Goal: Check status: Check status

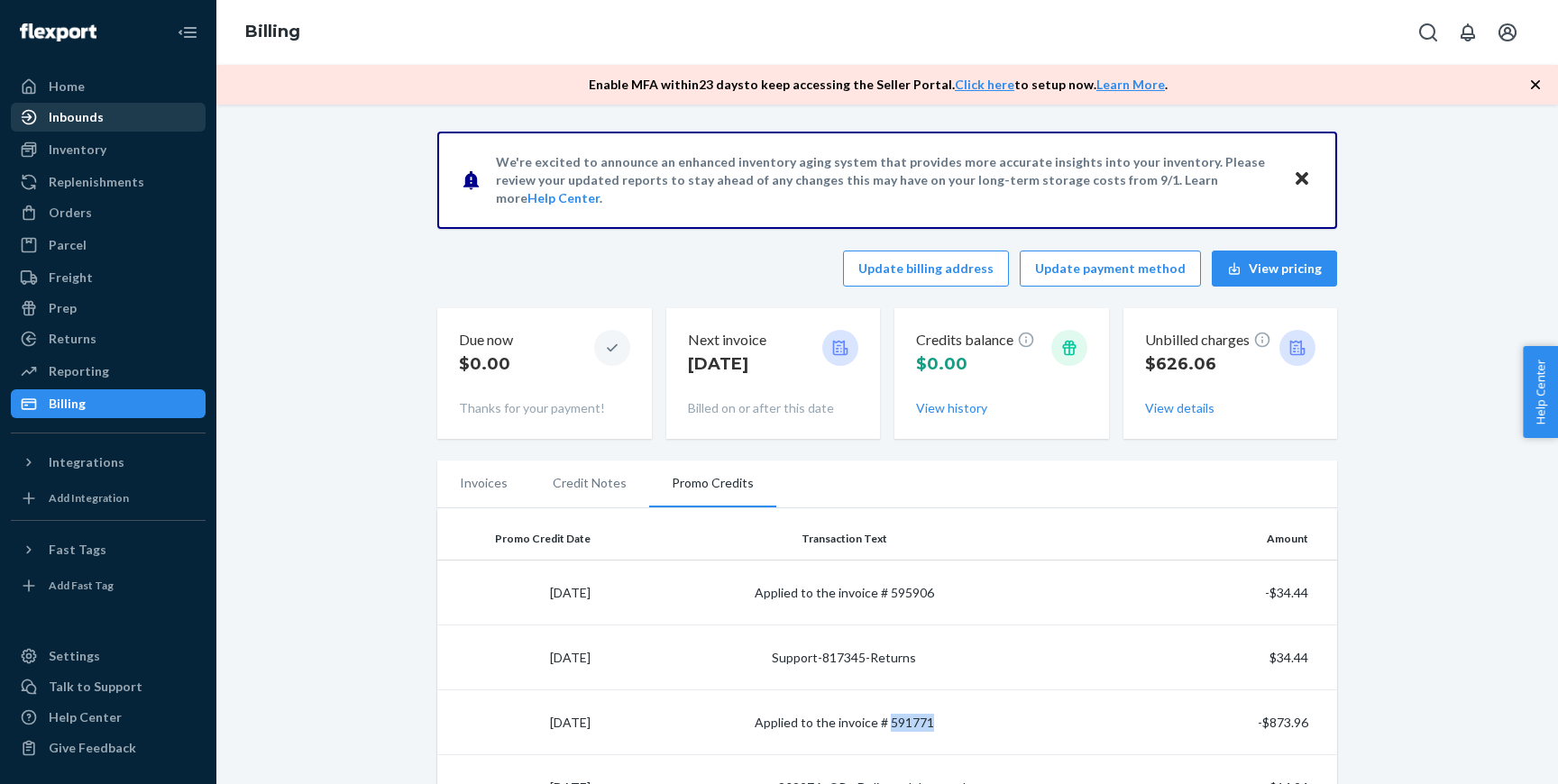
click at [123, 104] on div "Inbounds" at bounding box center [108, 117] width 191 height 25
click at [118, 119] on div "Inbounds" at bounding box center [108, 117] width 191 height 25
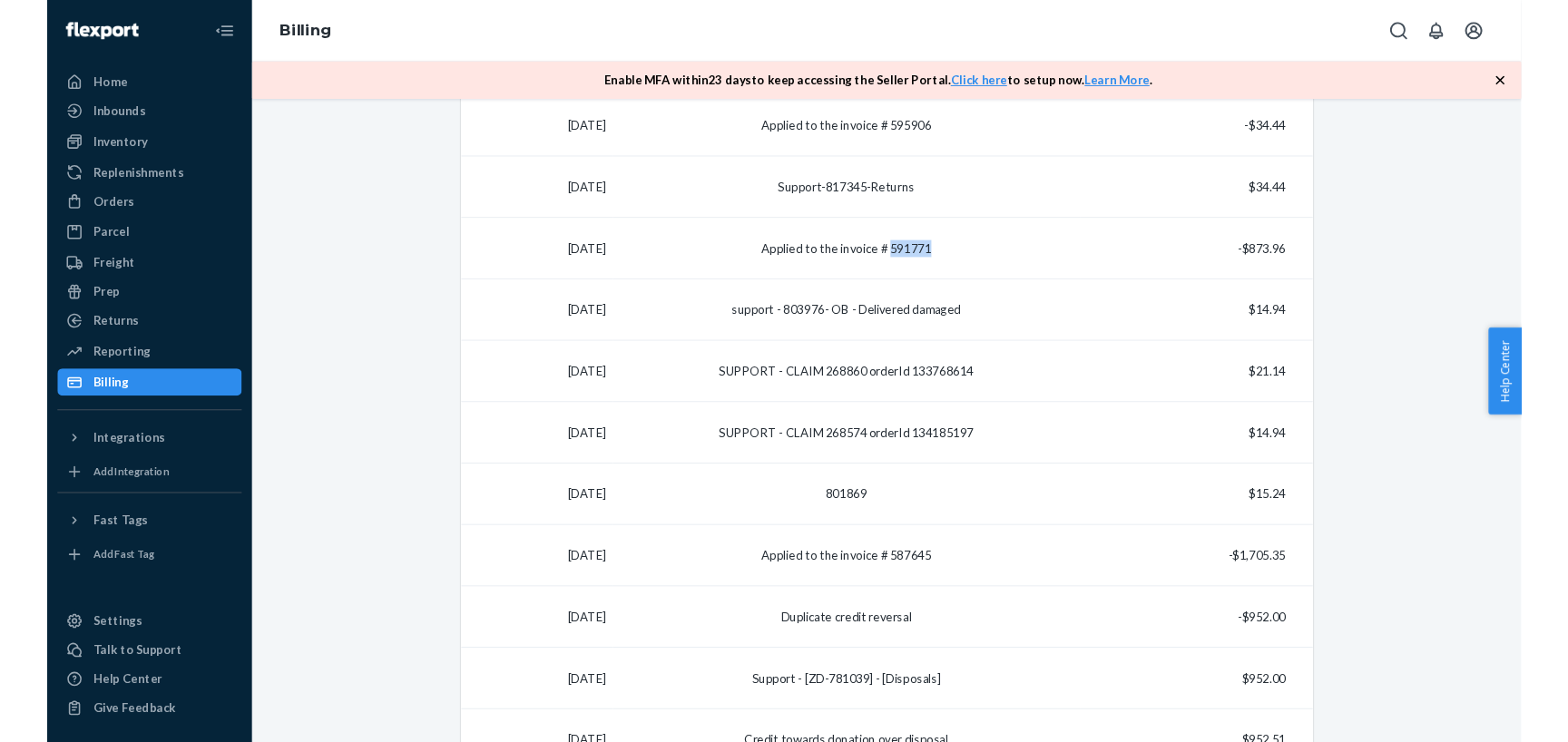
scroll to position [494, 0]
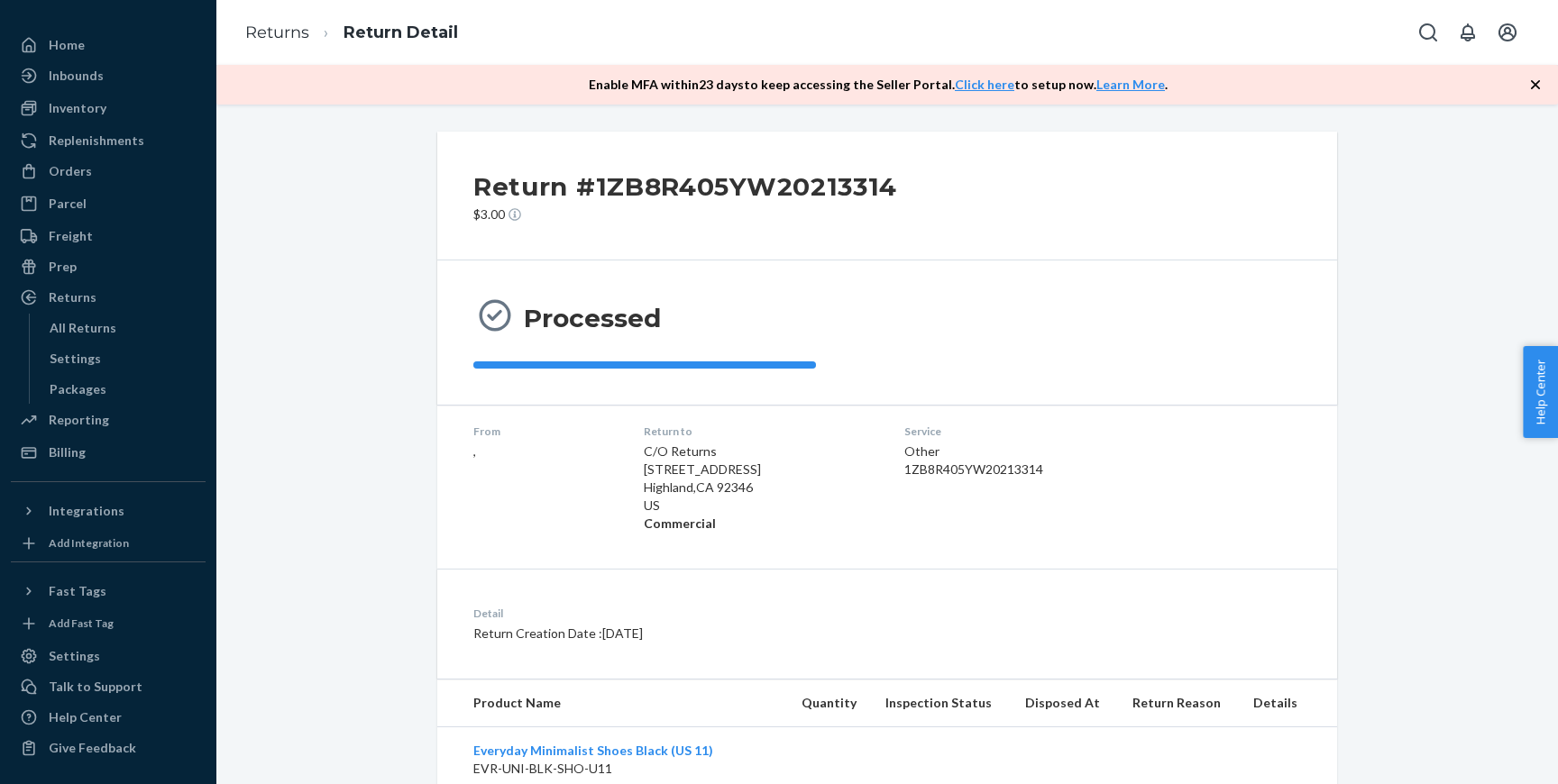
scroll to position [184, 0]
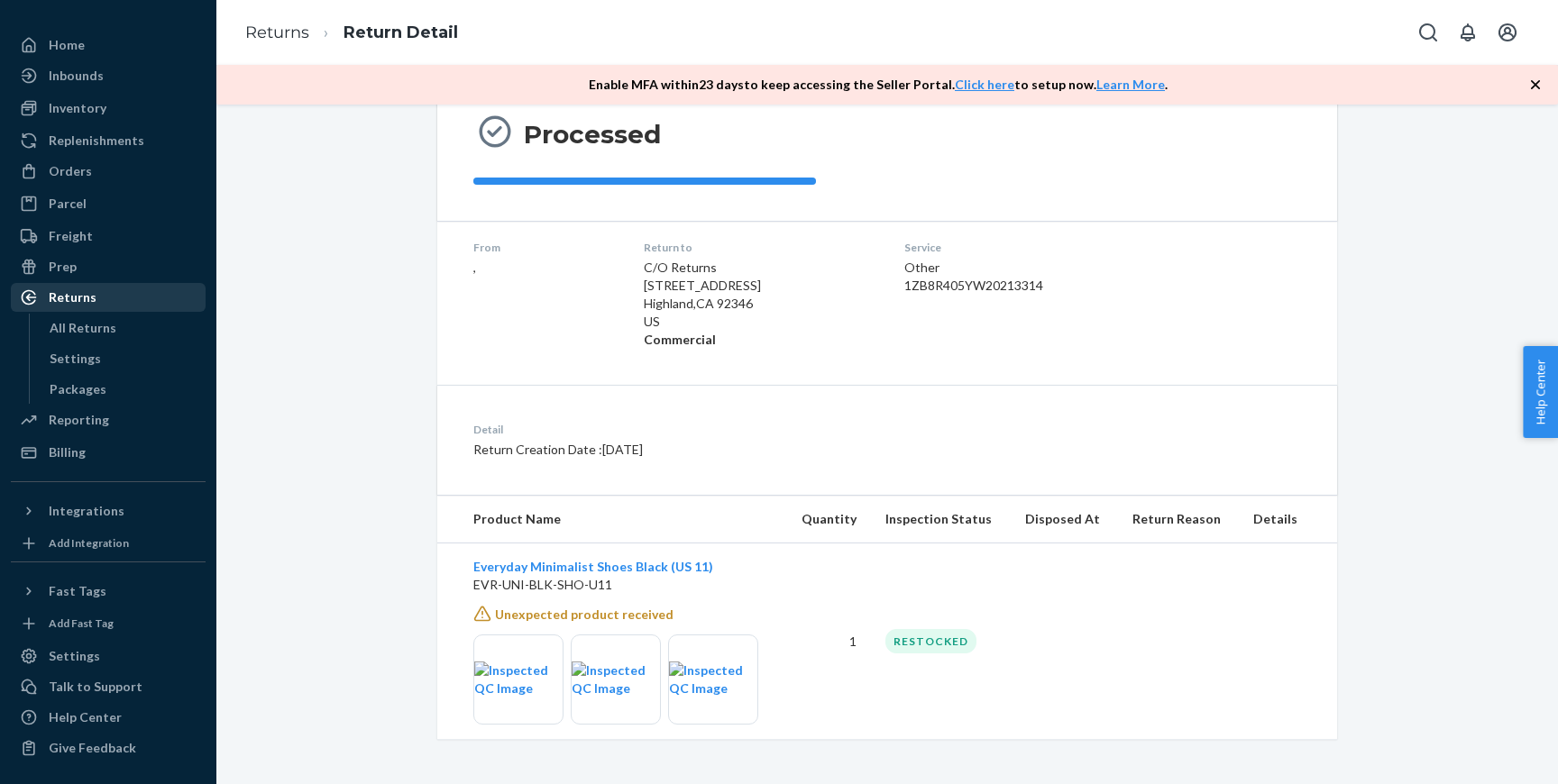
click at [139, 292] on div "Returns" at bounding box center [108, 298] width 191 height 25
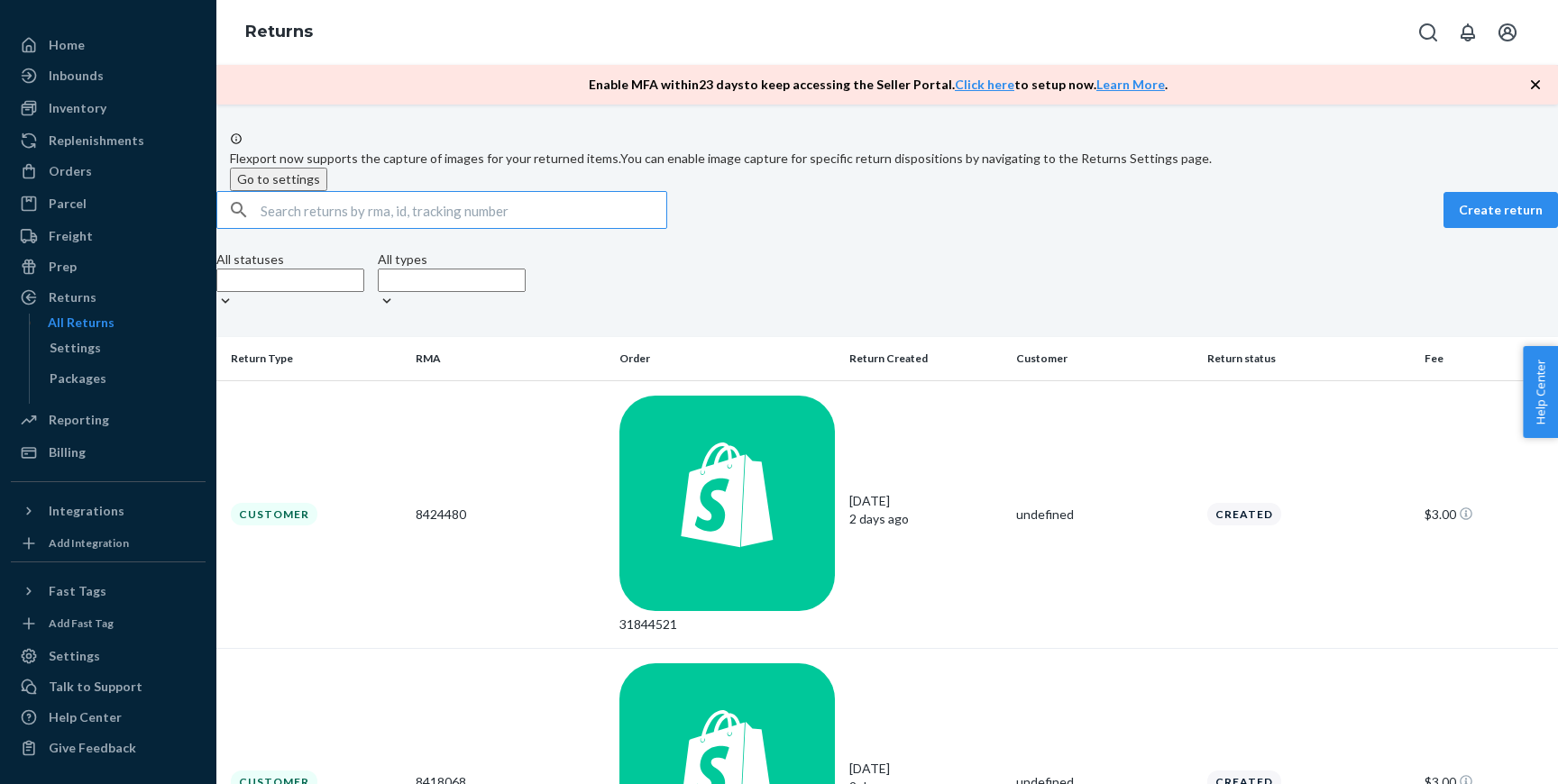
click at [568, 228] on input "text" at bounding box center [463, 210] width 405 height 36
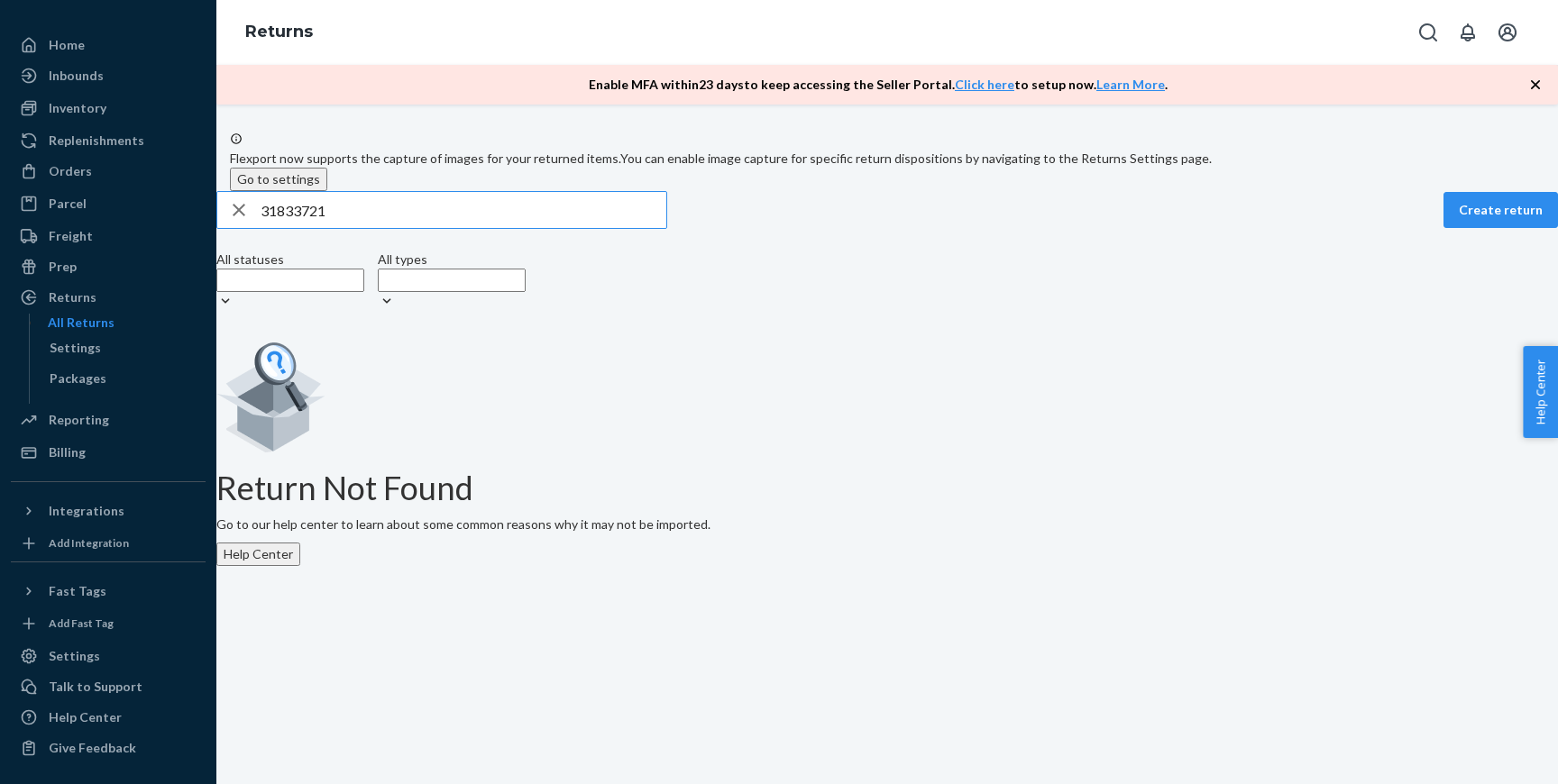
paste input "8296853"
type input "8296853"
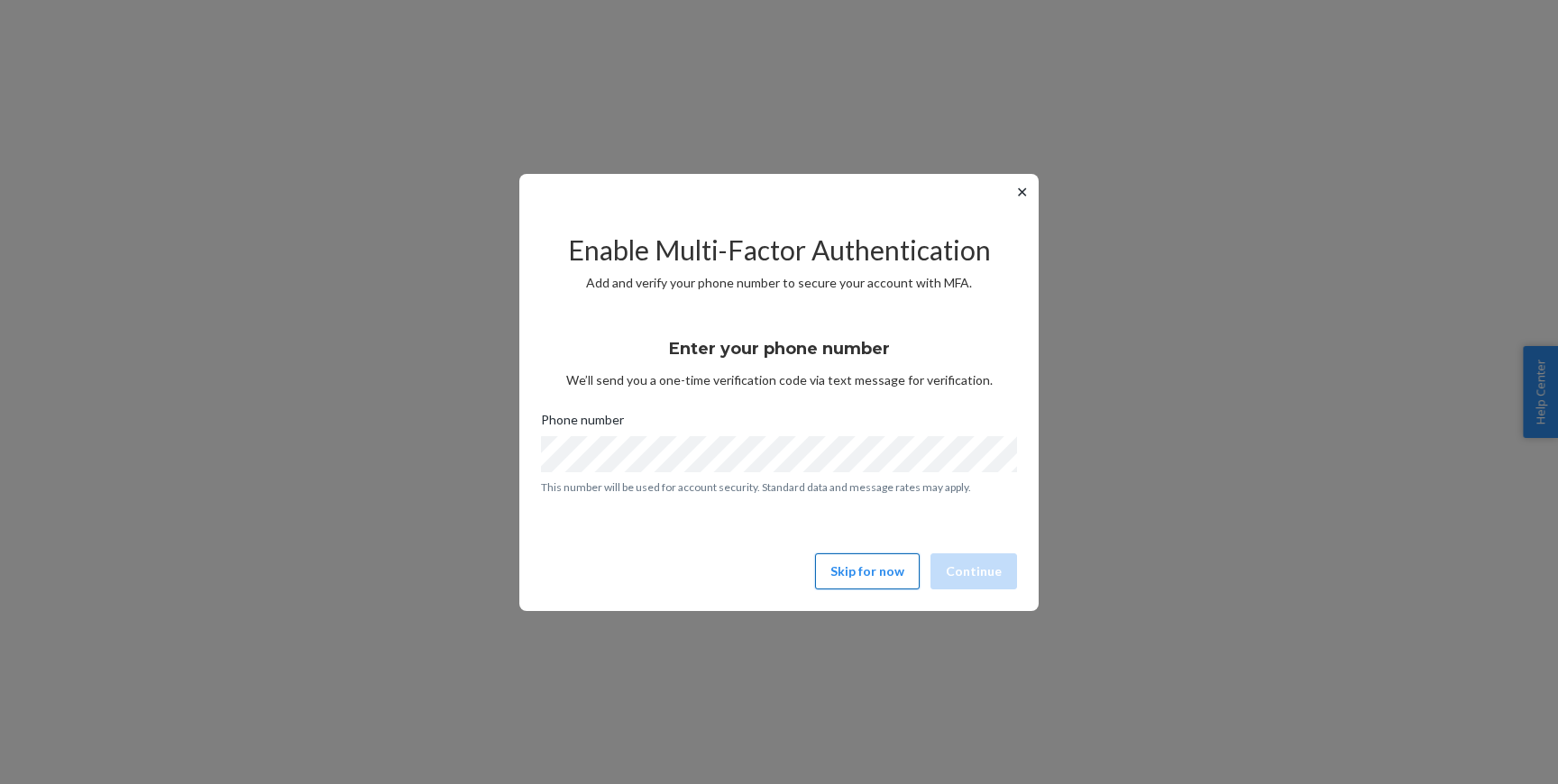
click at [867, 575] on button "Skip for now" at bounding box center [866, 571] width 105 height 36
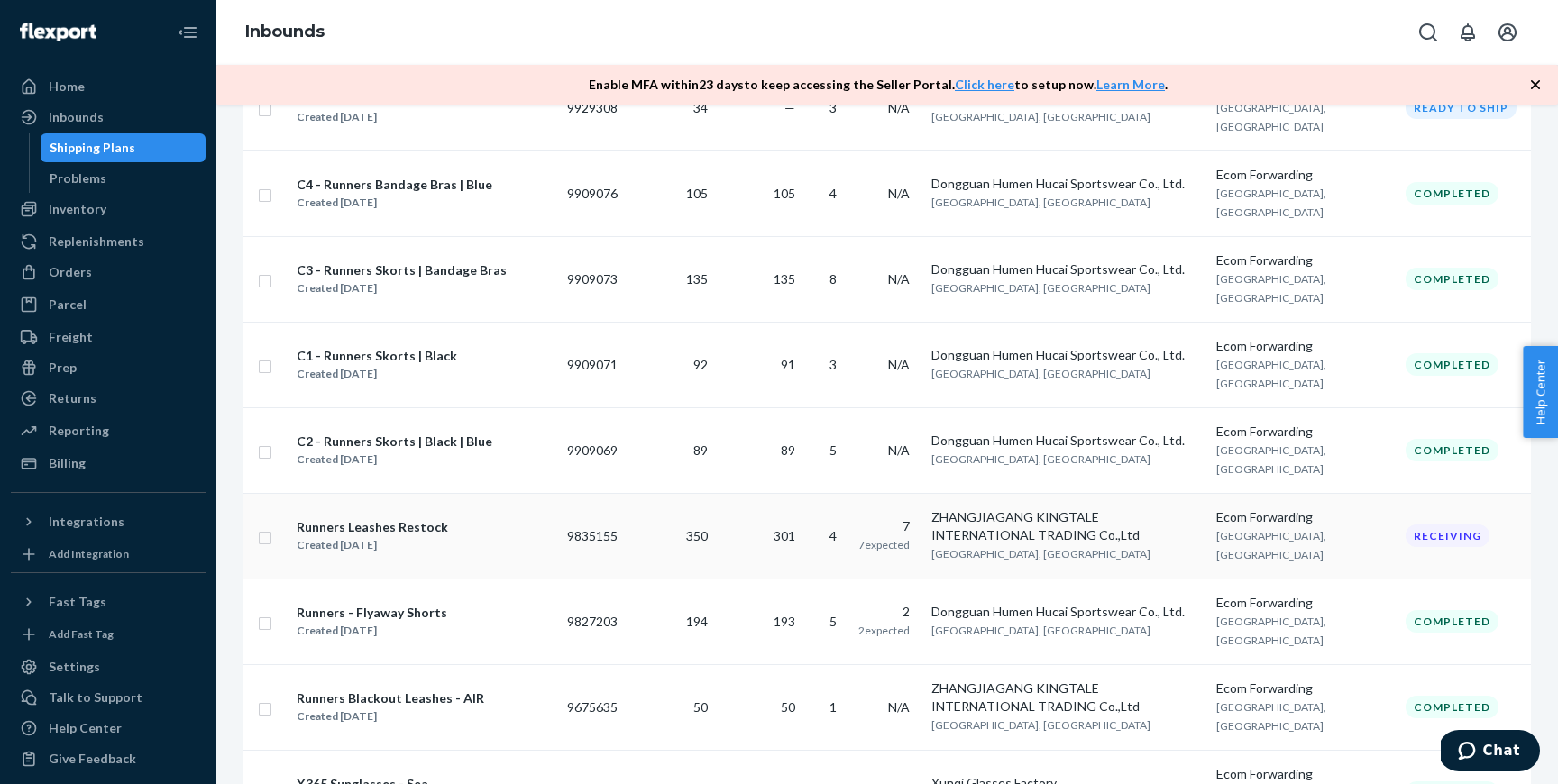
scroll to position [805, 0]
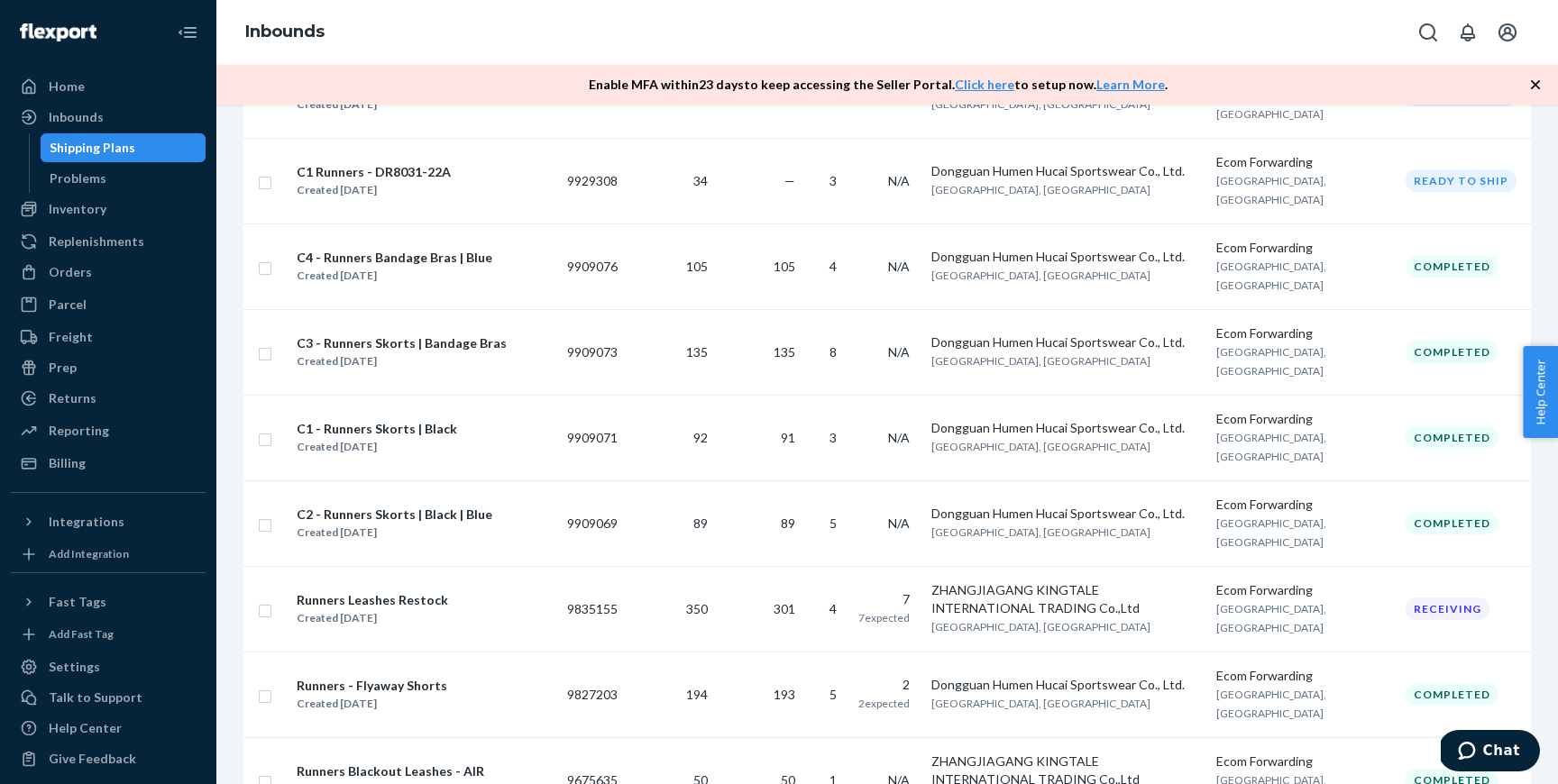
click at [427, 508] on div "C2 - Runners Skorts | Black | Blue" at bounding box center [395, 515] width 195 height 18
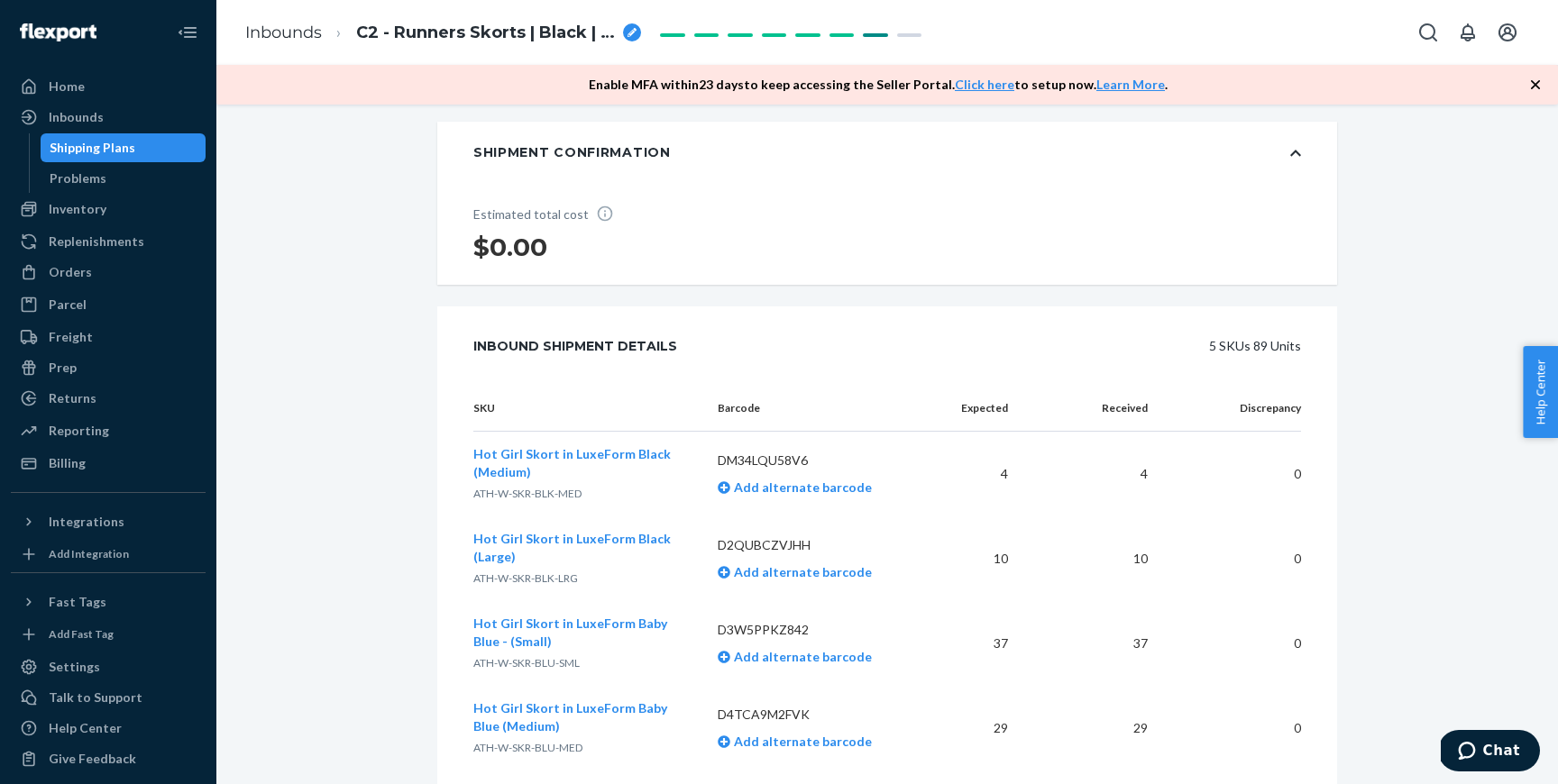
scroll to position [485, 0]
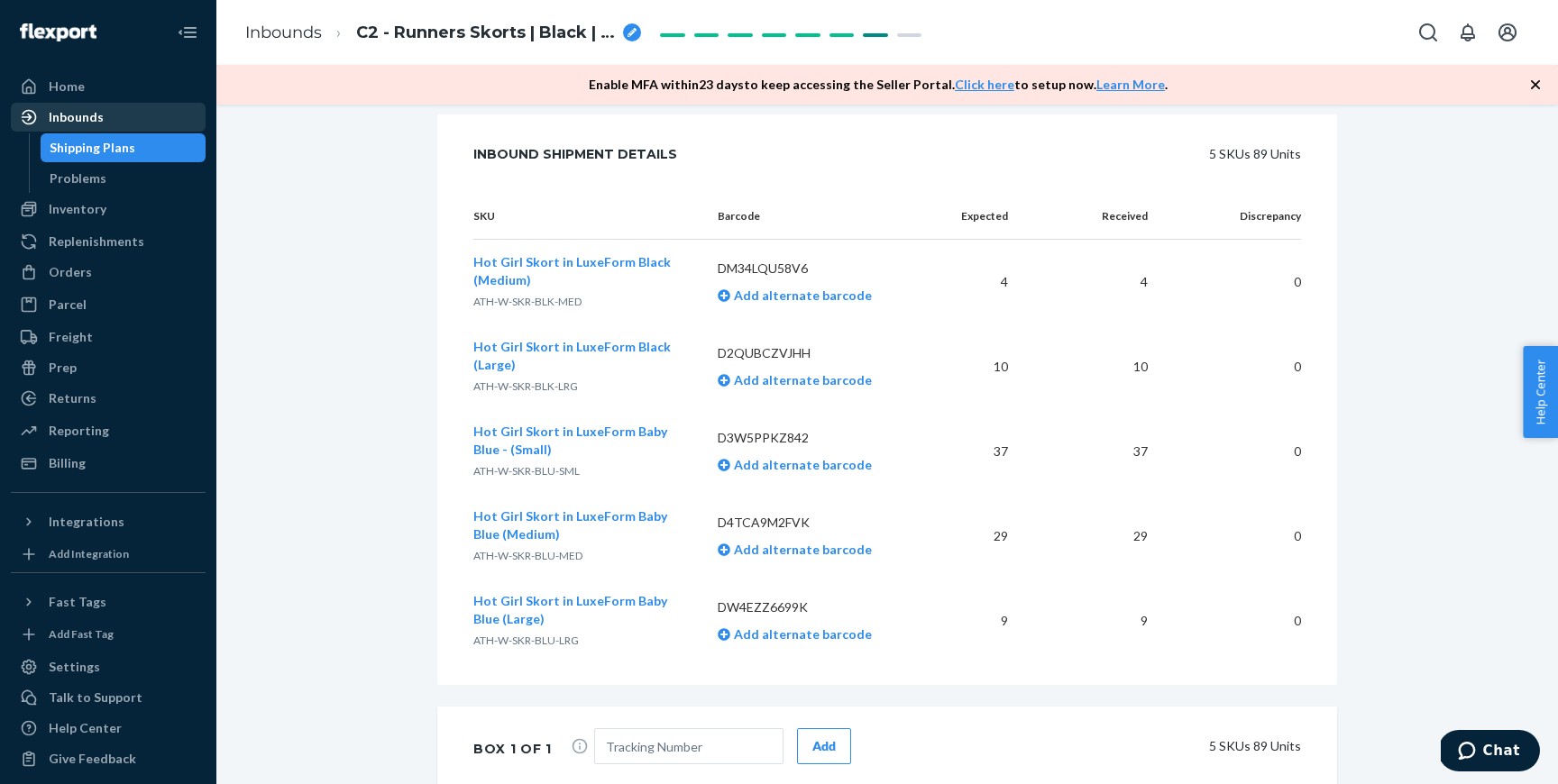
click at [111, 118] on div "Inbounds" at bounding box center [108, 117] width 191 height 25
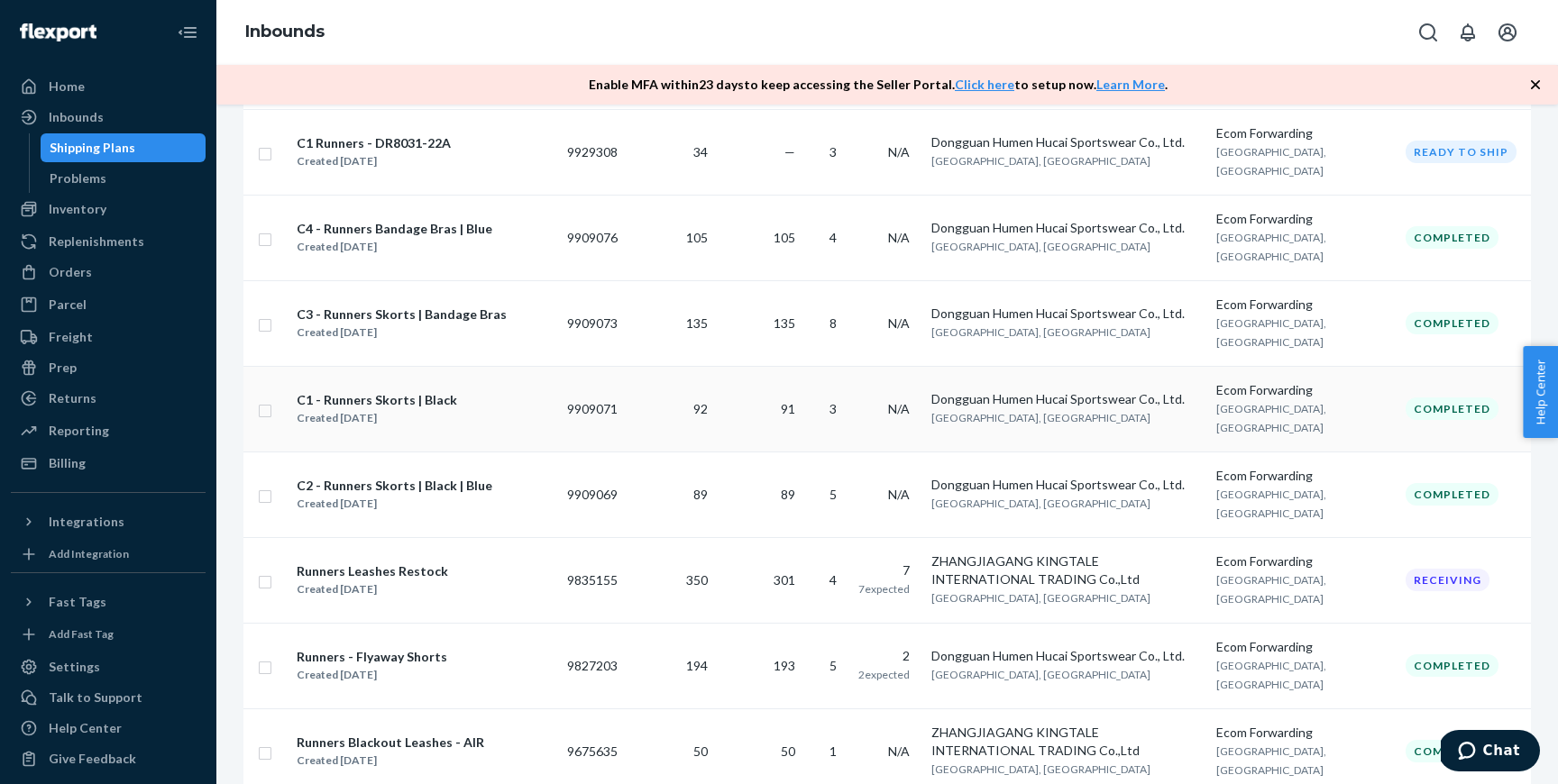
scroll to position [832, 0]
click at [434, 394] on div "C1 - Runners Skorts | Black" at bounding box center [377, 401] width 160 height 18
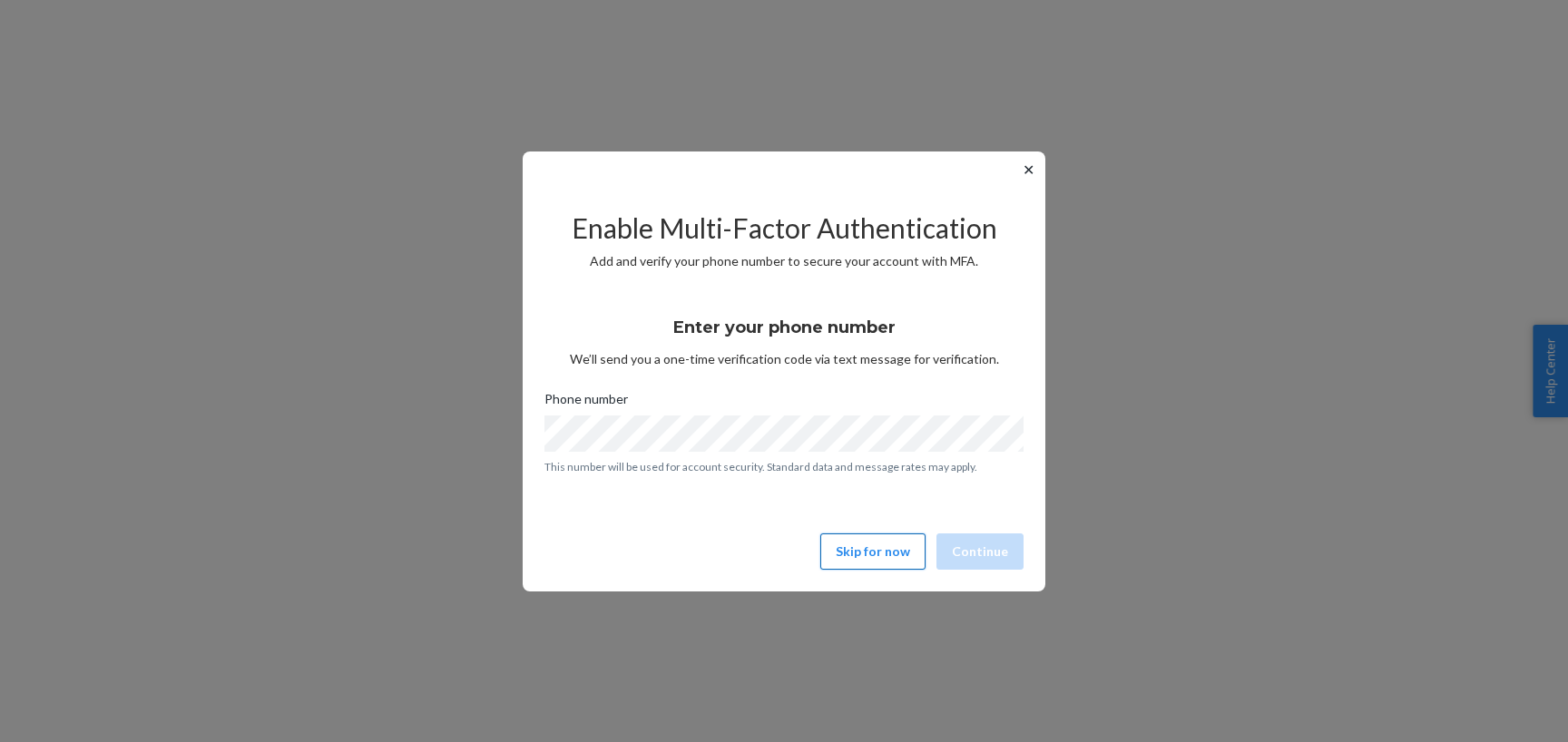
click at [848, 550] on button "Skip for now" at bounding box center [872, 551] width 105 height 36
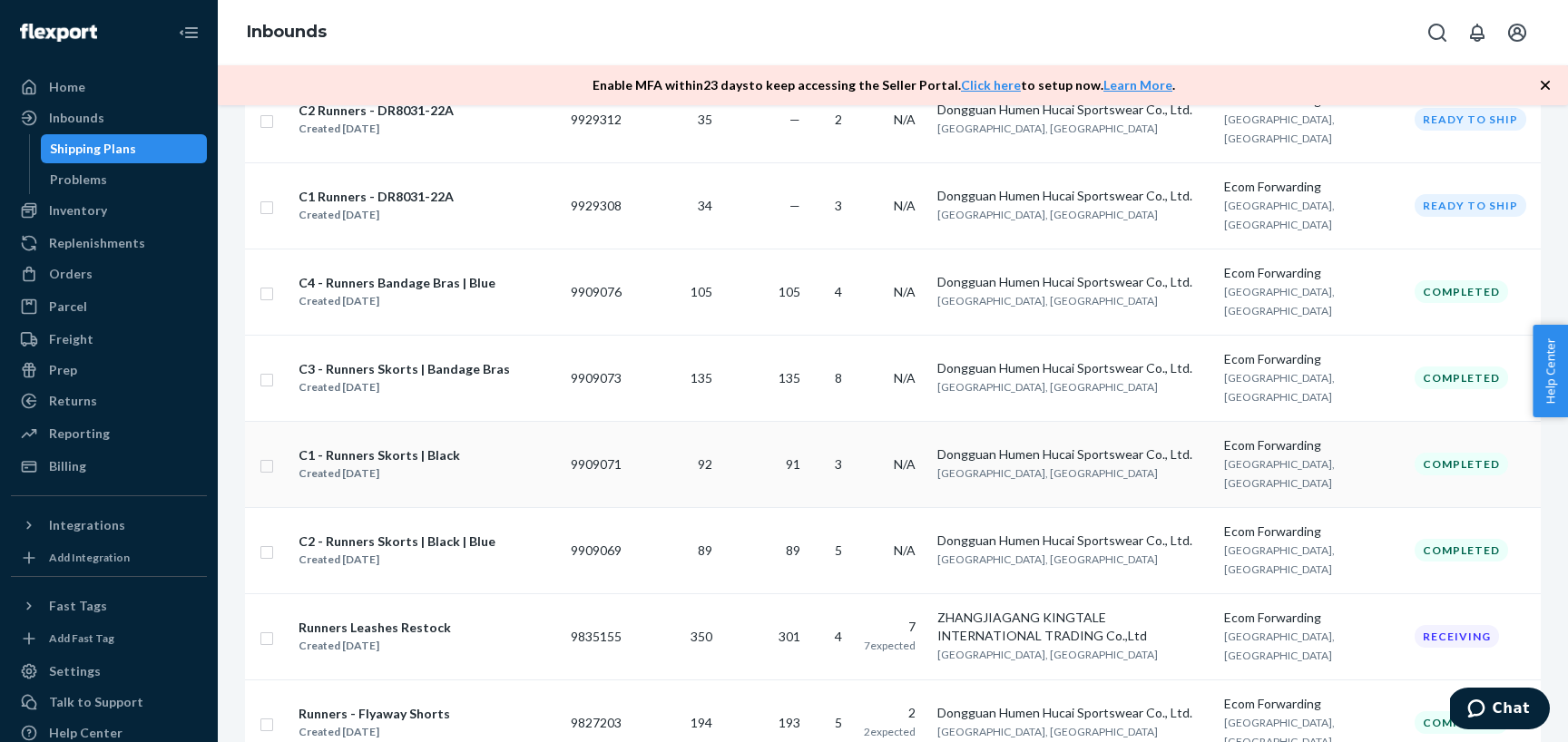
scroll to position [785, 0]
